Goal: Task Accomplishment & Management: Complete application form

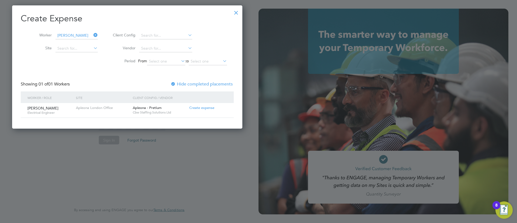
scroll to position [123, 235]
click at [241, 10] on div at bounding box center [236, 11] width 10 height 10
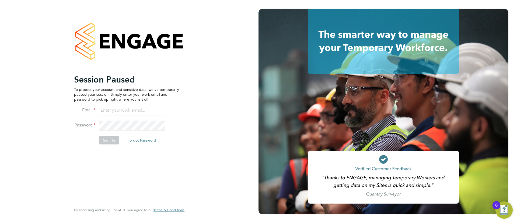
click at [136, 108] on input at bounding box center [132, 111] width 67 height 10
type input "info@cbwstaffingsolutions.com"
click at [105, 136] on button "Sign In" at bounding box center [109, 140] width 20 height 9
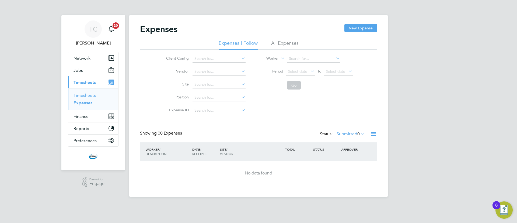
click at [90, 95] on link "Timesheets" at bounding box center [85, 95] width 22 height 5
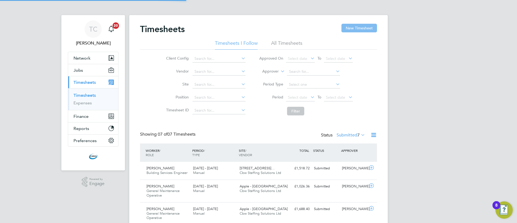
click at [371, 28] on button "New Timesheet" at bounding box center [360, 28] width 36 height 9
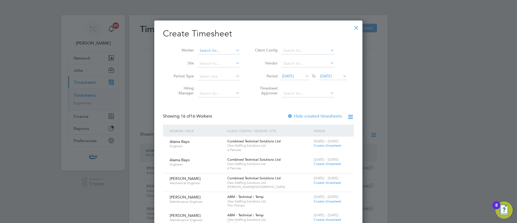
click at [205, 53] on input at bounding box center [219, 51] width 42 height 8
click at [225, 66] on li "[PERSON_NAME]" at bounding box center [222, 64] width 48 height 7
type input "[PERSON_NAME]"
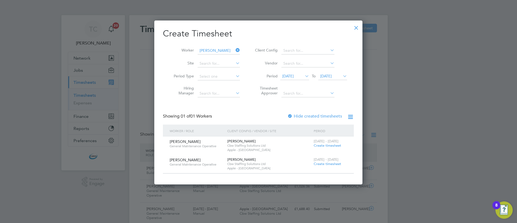
click at [293, 116] on div at bounding box center [290, 116] width 5 height 5
click at [330, 77] on span "[DATE]" at bounding box center [326, 76] width 12 height 5
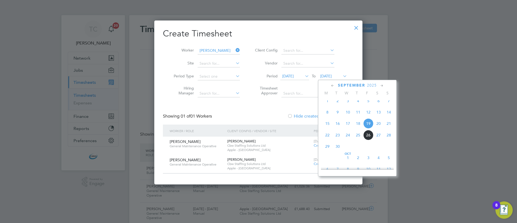
click at [368, 140] on span "26" at bounding box center [368, 135] width 10 height 10
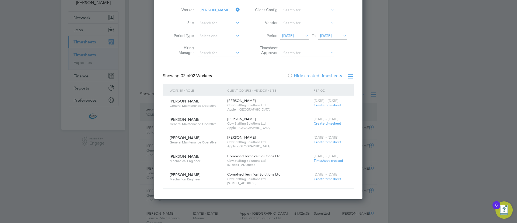
click at [327, 160] on span "Timesheet created" at bounding box center [328, 160] width 29 height 5
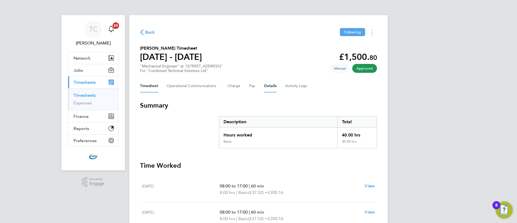
click at [265, 85] on button "Details" at bounding box center [270, 85] width 12 height 13
